Goal: Check status

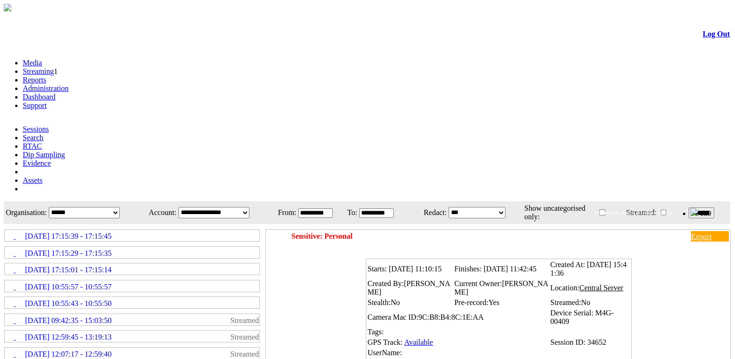
scroll to position [111, 0]
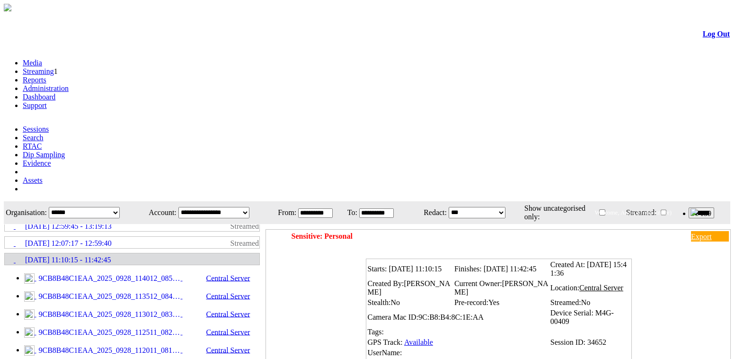
click at [423, 338] on link "Available" at bounding box center [418, 342] width 29 height 8
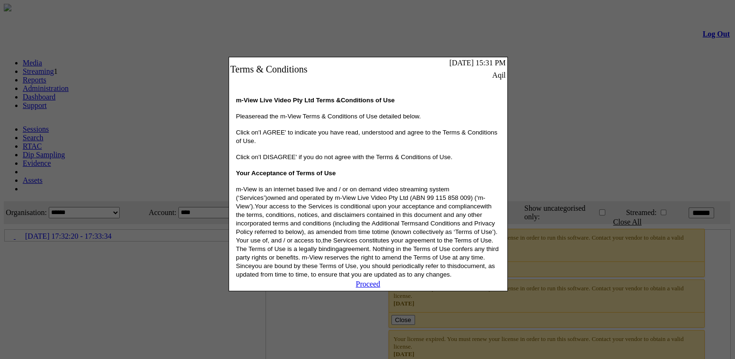
click at [371, 288] on link "Proceed" at bounding box center [368, 284] width 25 height 8
